Goal: Task Accomplishment & Management: Manage account settings

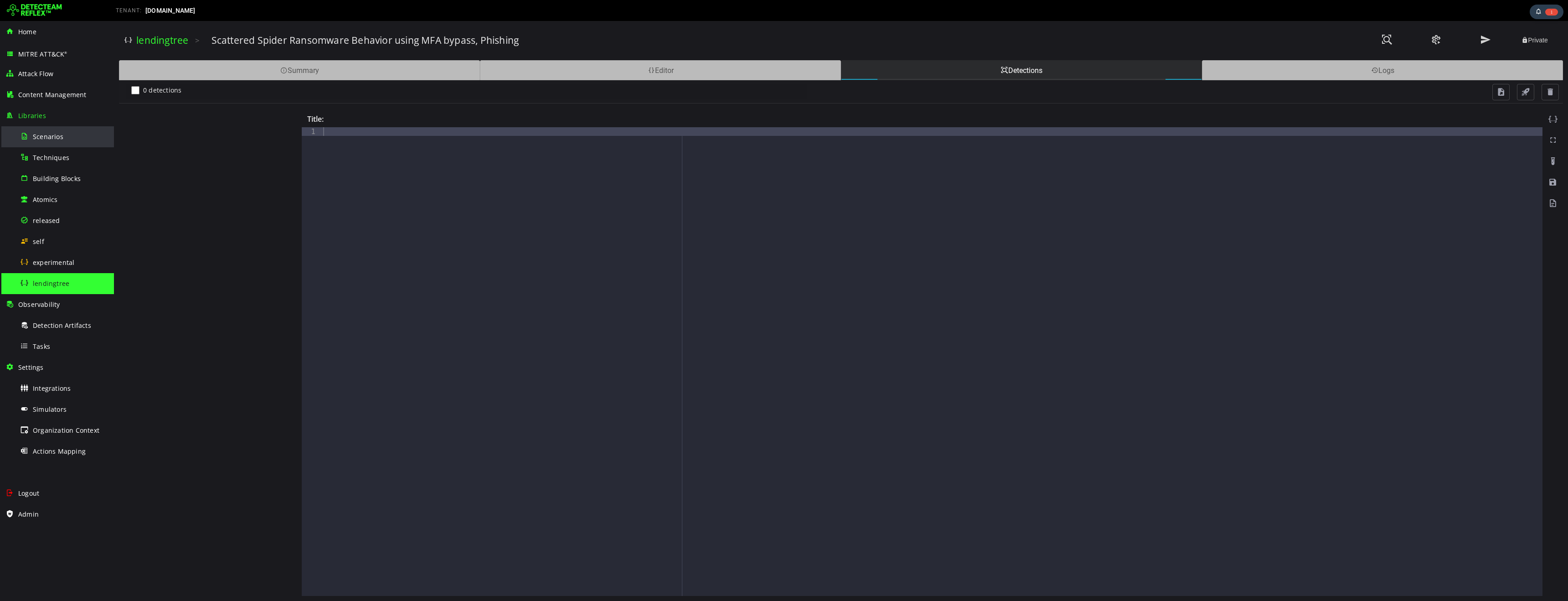
click at [49, 143] on div "Scenarios" at bounding box center [63, 136] width 88 height 21
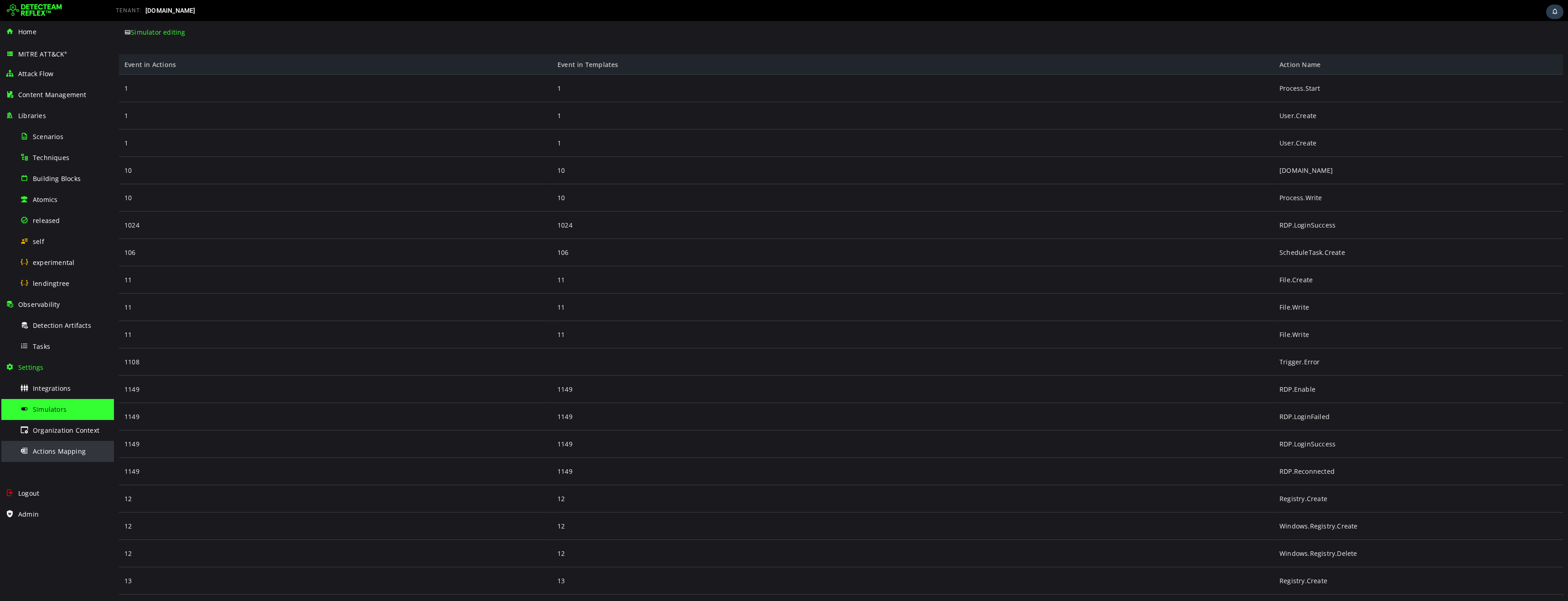
click at [73, 456] on div "Actions Mapping" at bounding box center [63, 450] width 88 height 21
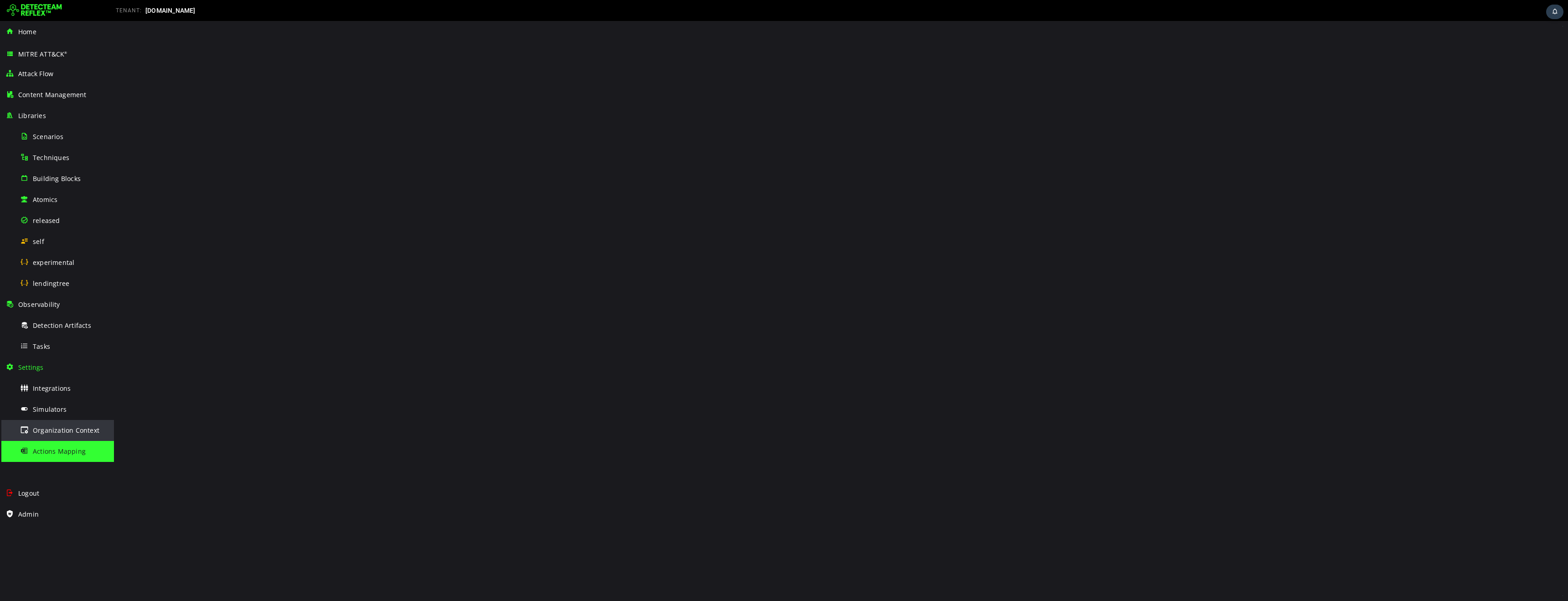
click at [74, 428] on span "Organization Context" at bounding box center [65, 429] width 66 height 9
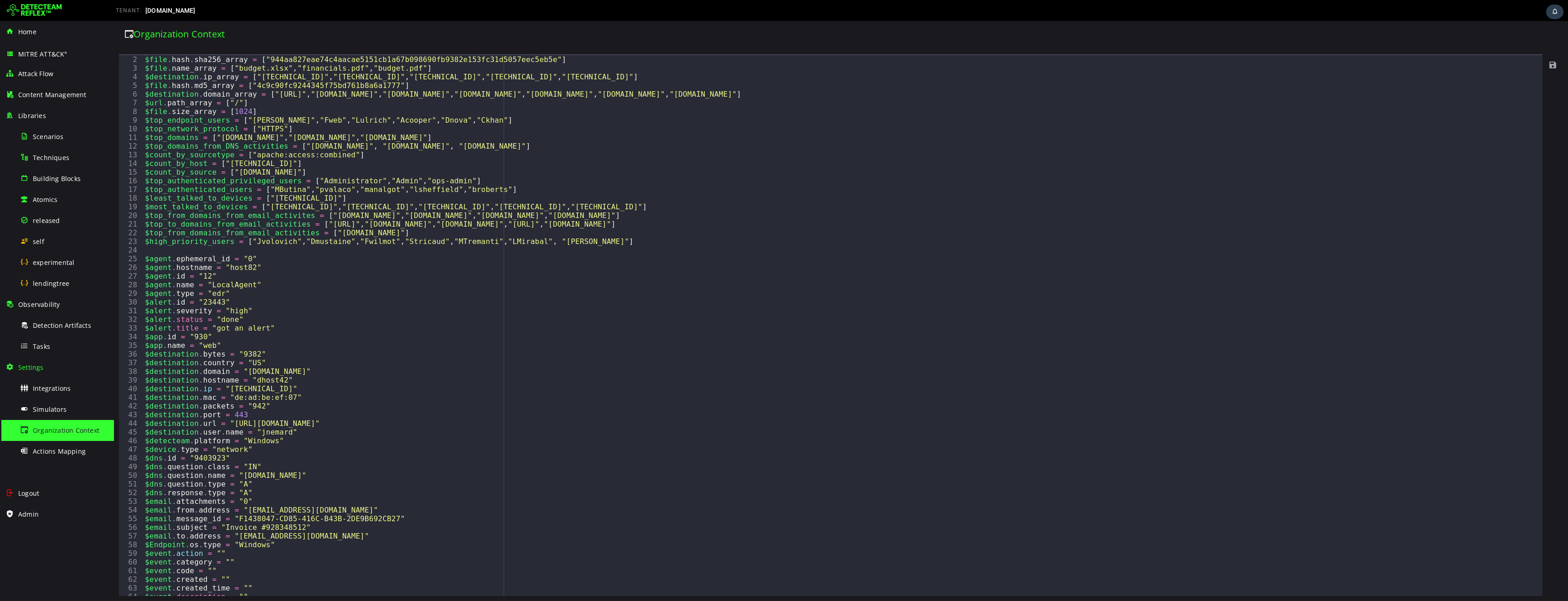
scroll to position [8, 0]
click at [348, 273] on div "# System Default Variables $file . hash . sha256_array = [ "944aa827eae74c4aaca…" at bounding box center [842, 325] width 1399 height 558
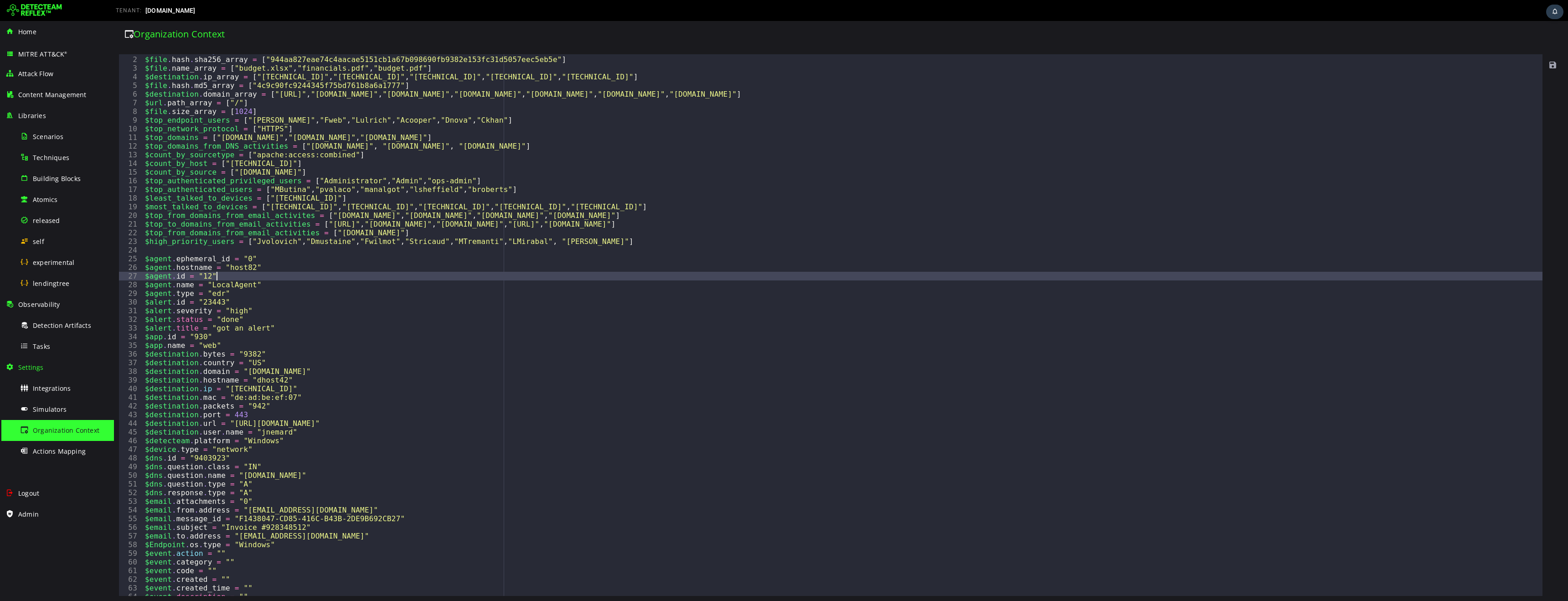
type textarea "**********"
